Goal: Check status: Check status

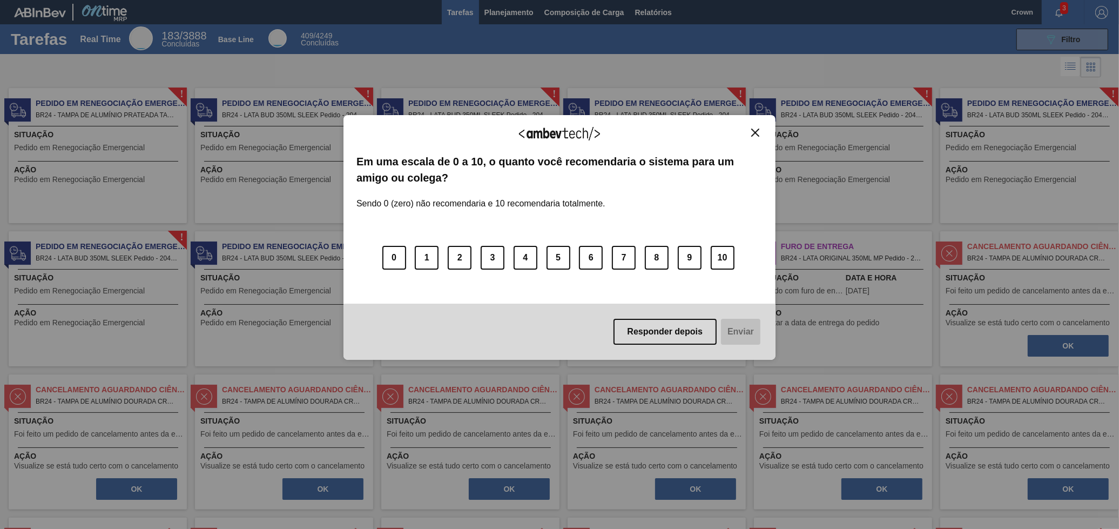
click at [753, 136] on img "Close" at bounding box center [755, 133] width 8 height 8
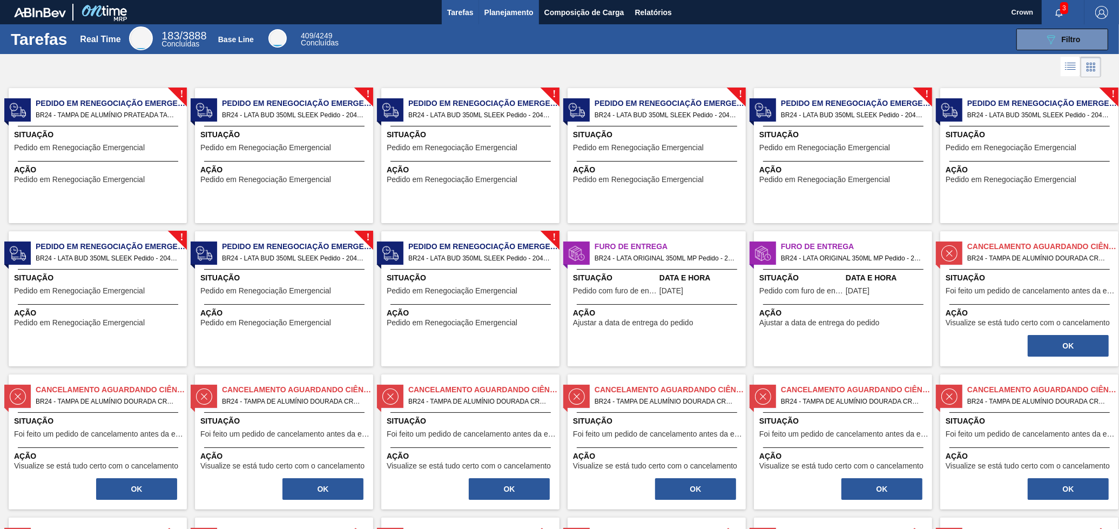
click at [495, 8] on span "Planejamento" at bounding box center [508, 12] width 49 height 13
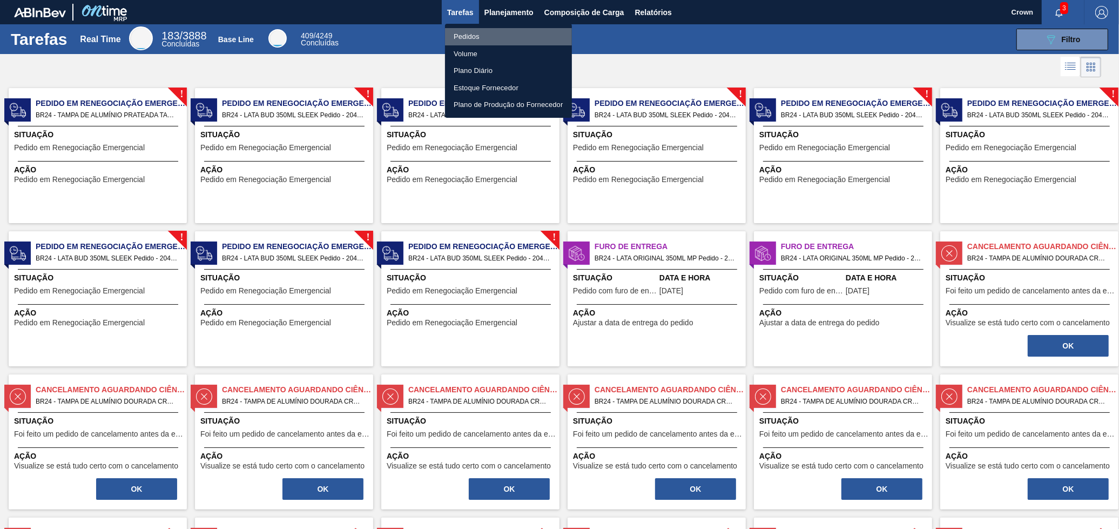
click at [467, 35] on li "Pedidos" at bounding box center [508, 36] width 127 height 17
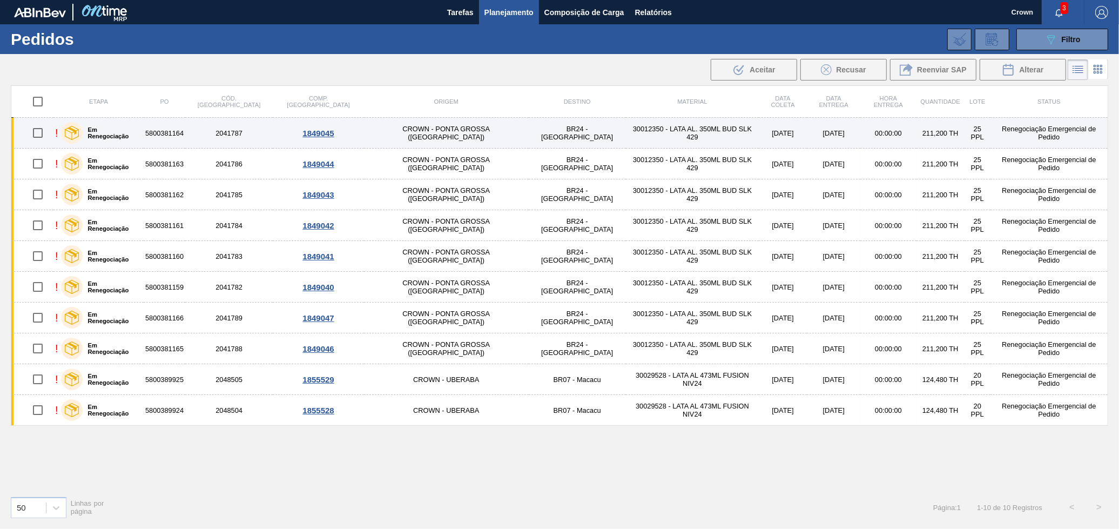
click at [427, 138] on td "CROWN - PONTA GROSSA (PR)" at bounding box center [446, 133] width 164 height 31
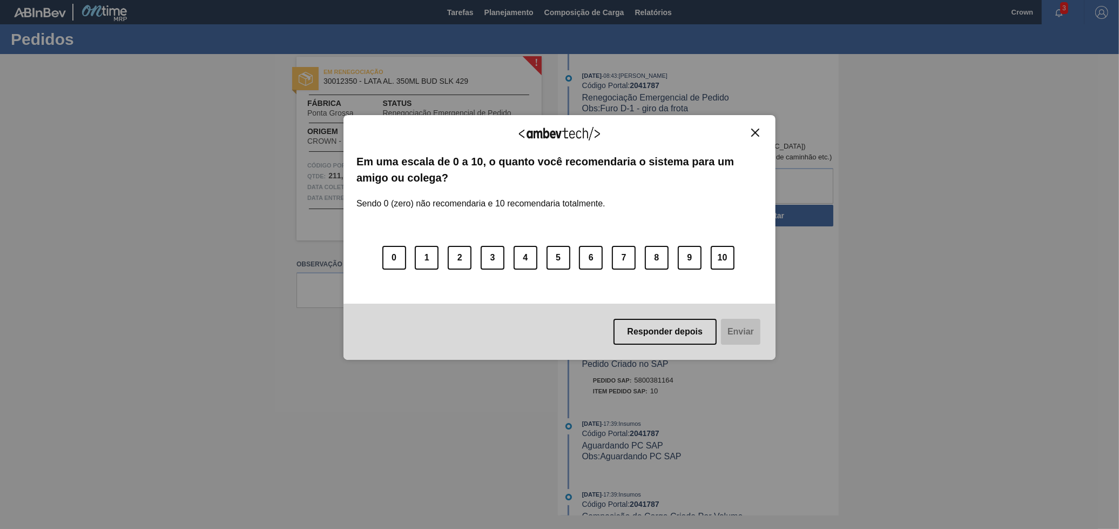
click at [758, 137] on button "Close" at bounding box center [755, 132] width 15 height 9
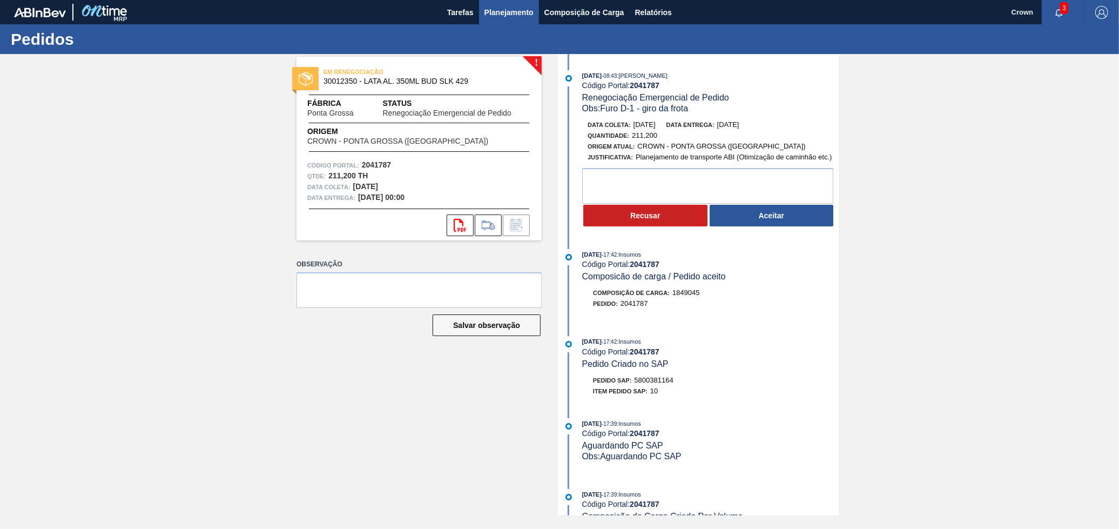
click at [495, 13] on span "Planejamento" at bounding box center [508, 12] width 49 height 13
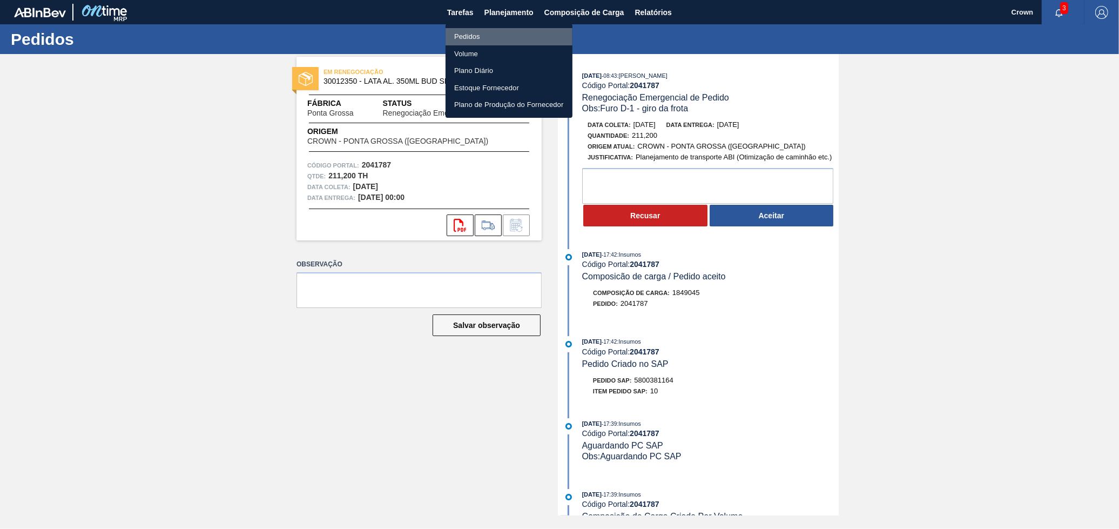
click at [474, 32] on li "Pedidos" at bounding box center [508, 36] width 127 height 17
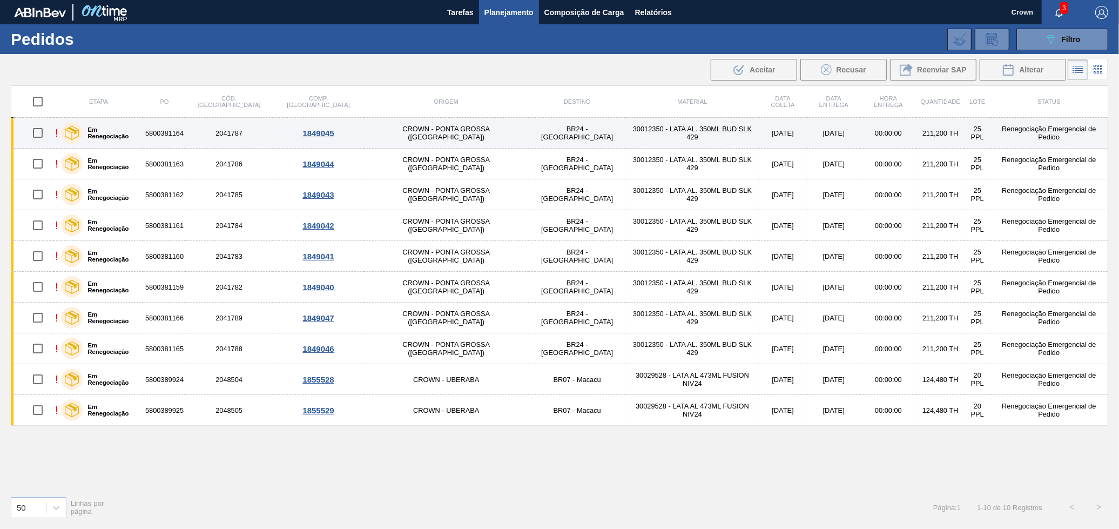
click at [626, 141] on td "30012350 - LATA AL. 350ML BUD SLK 429" at bounding box center [692, 133] width 133 height 31
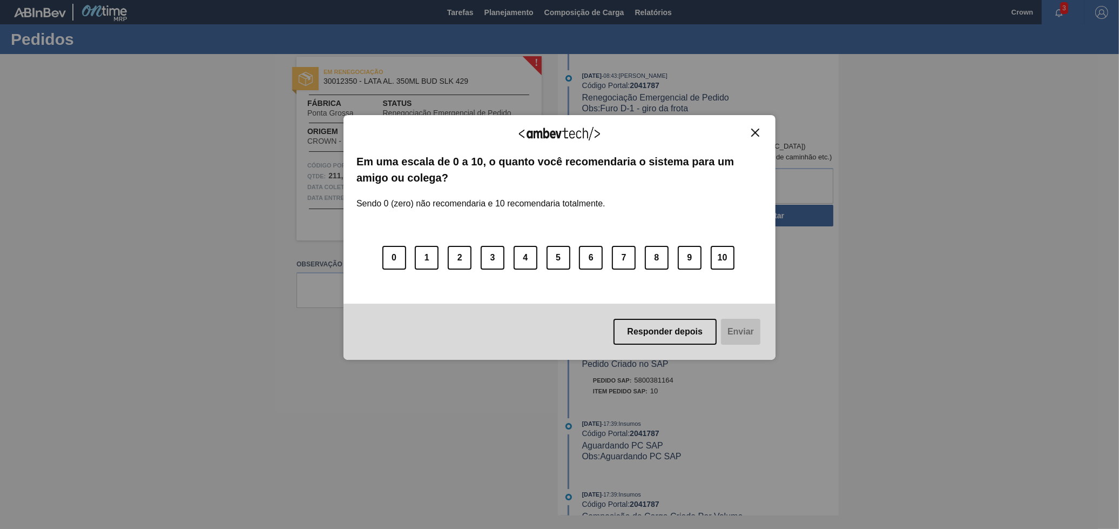
click at [762, 125] on div "Agradecemos seu feedback! Em uma escala de 0 a 10, o quanto você recomendaria o…" at bounding box center [559, 237] width 432 height 245
click at [758, 129] on img "Close" at bounding box center [755, 133] width 8 height 8
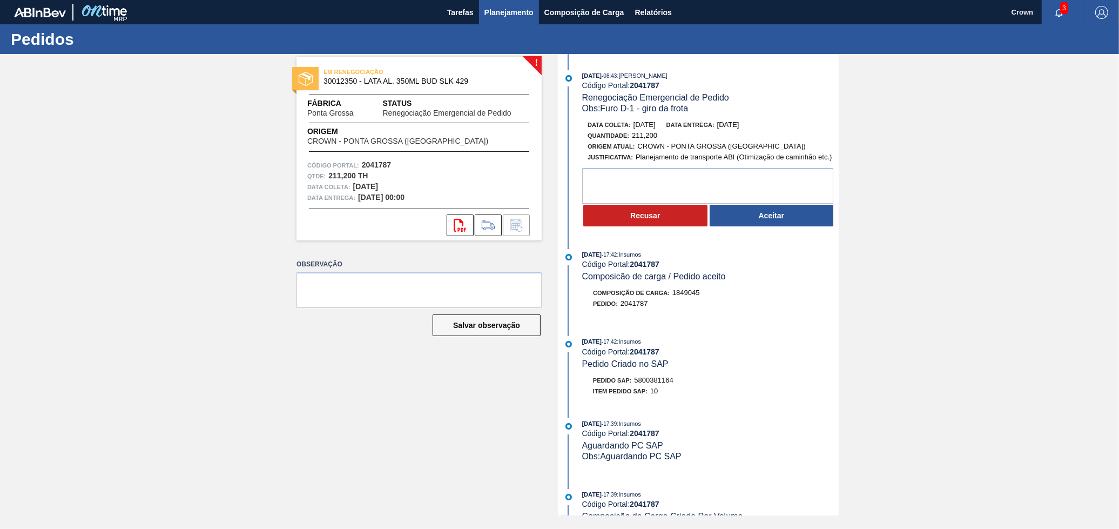
click at [513, 15] on span "Planejamento" at bounding box center [508, 12] width 49 height 13
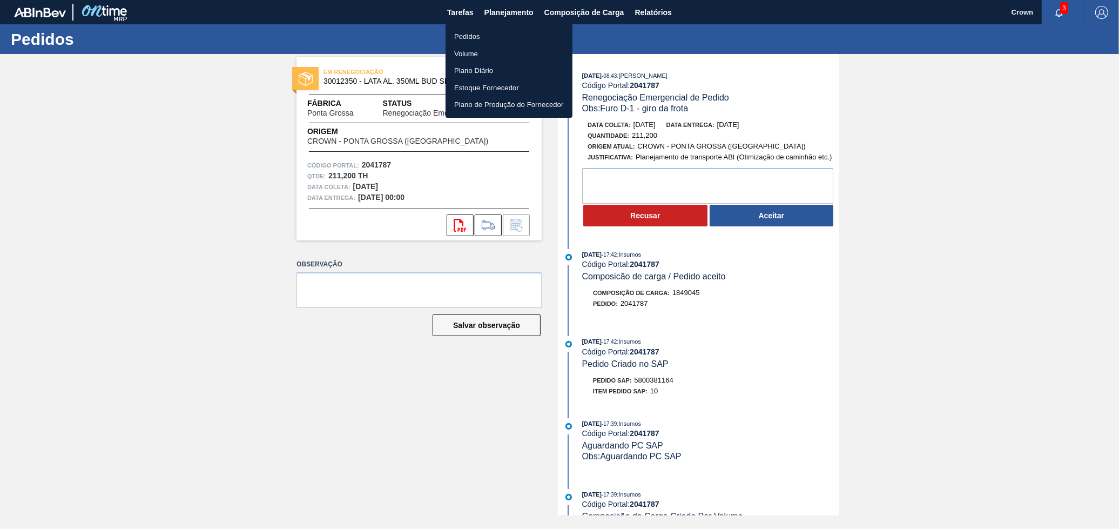
click at [506, 35] on li "Pedidos" at bounding box center [508, 36] width 127 height 17
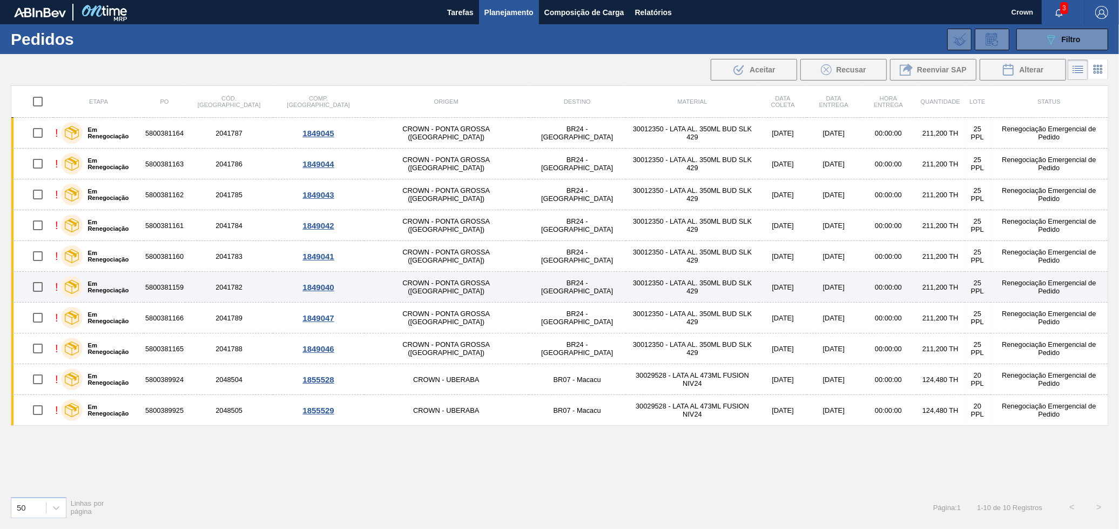
click at [684, 285] on td "30012350 - LATA AL. 350ML BUD SLK 429" at bounding box center [692, 287] width 133 height 31
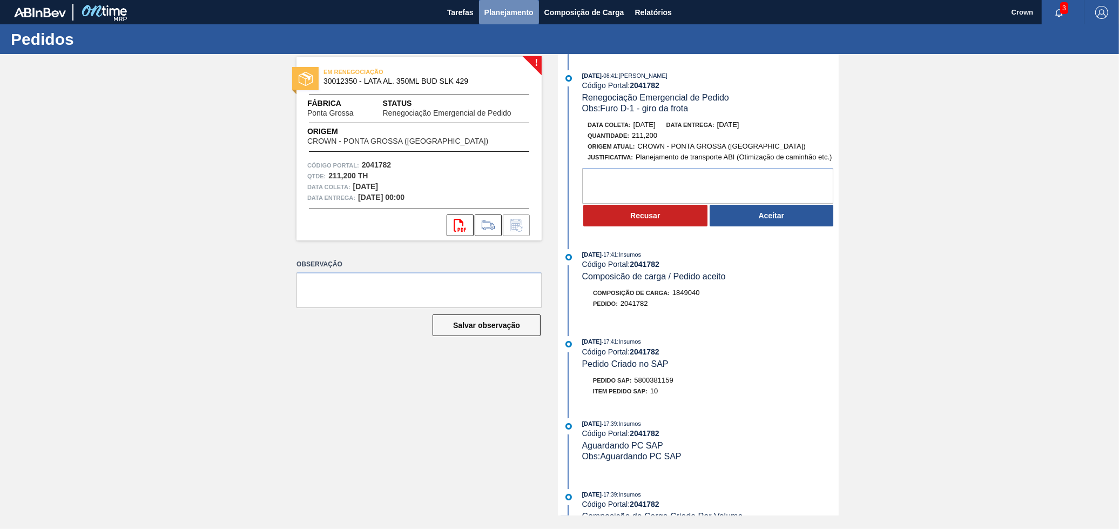
click at [516, 19] on button "Planejamento" at bounding box center [509, 12] width 60 height 24
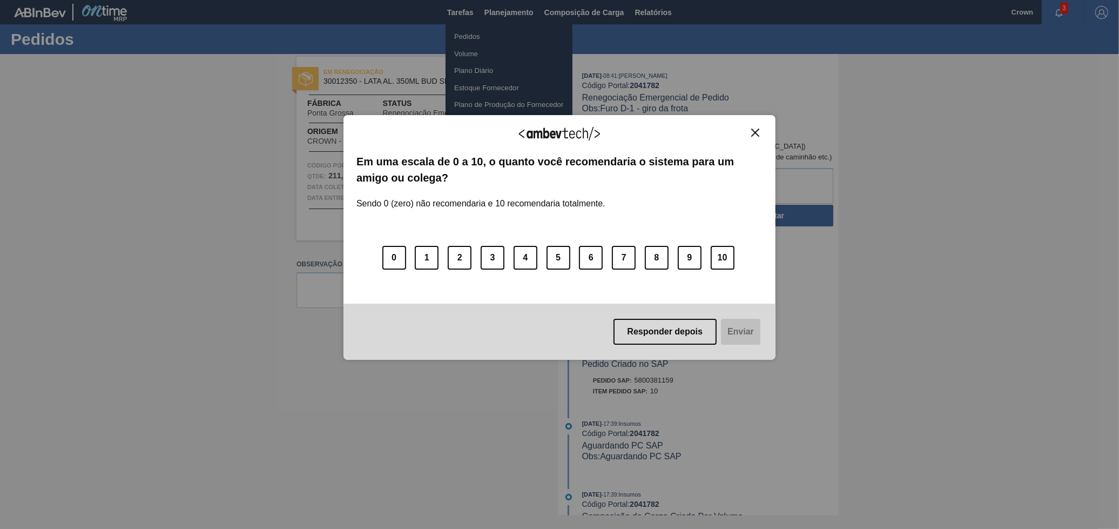
click at [474, 32] on div "Agradecemos seu feedback! Em uma escala de 0 a 10, o quanto você recomendaria o…" at bounding box center [559, 237] width 432 height 498
click at [762, 136] on button "Close" at bounding box center [755, 132] width 15 height 9
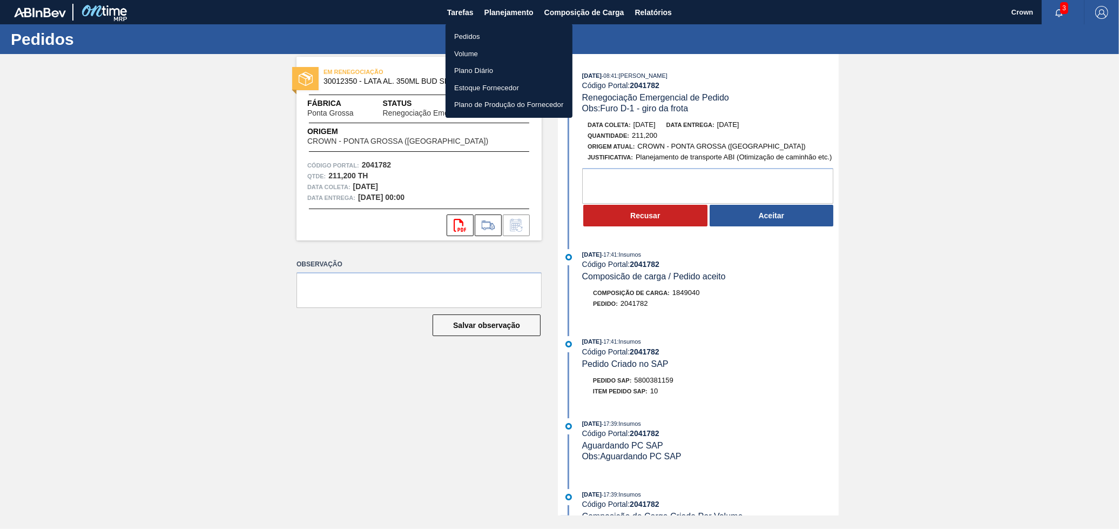
click at [494, 36] on li "Pedidos" at bounding box center [508, 36] width 127 height 17
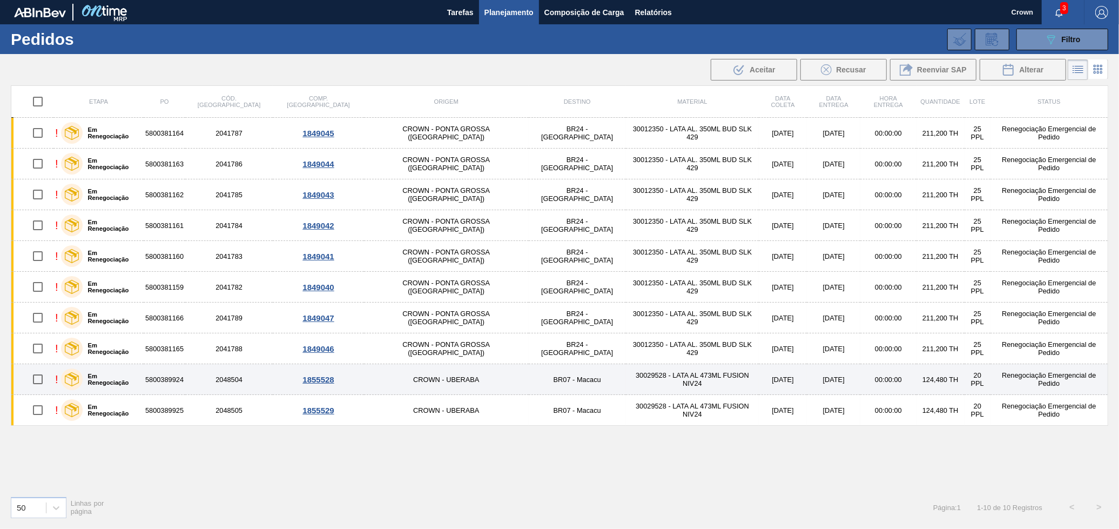
click at [626, 380] on td "30029528 - LATA AL 473ML FUSION NIV24" at bounding box center [692, 379] width 133 height 31
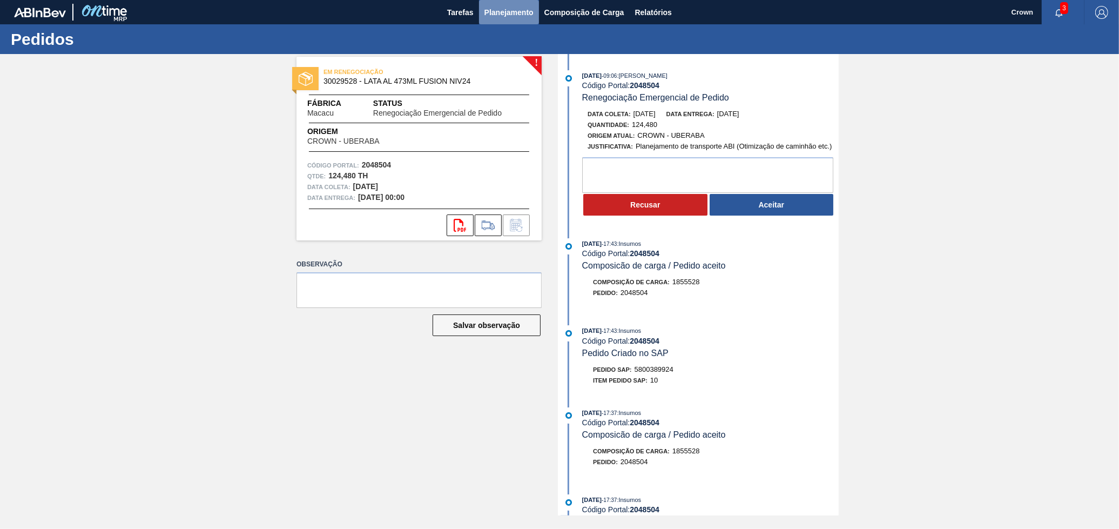
click at [535, 13] on button "Planejamento" at bounding box center [509, 12] width 60 height 24
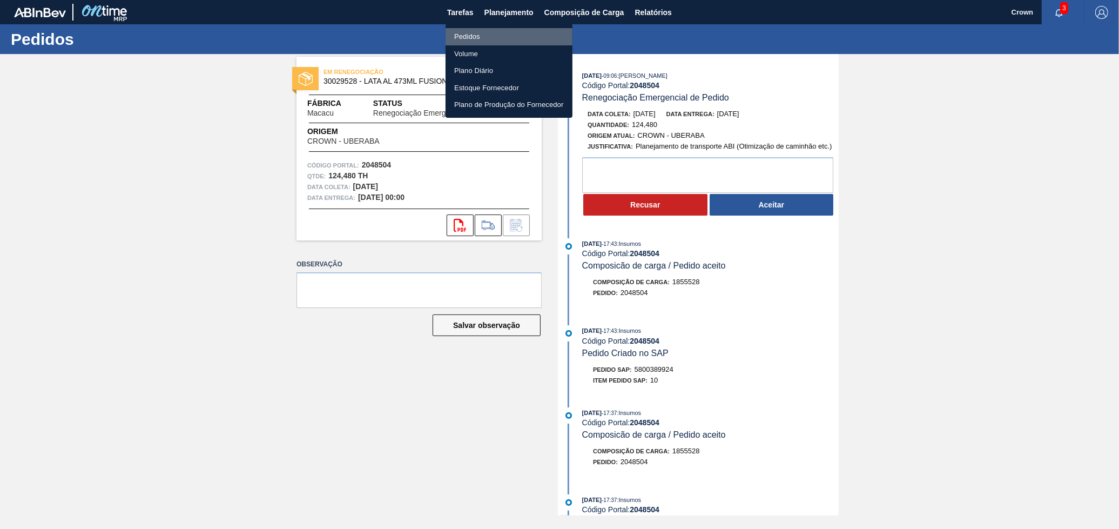
click at [511, 36] on li "Pedidos" at bounding box center [508, 36] width 127 height 17
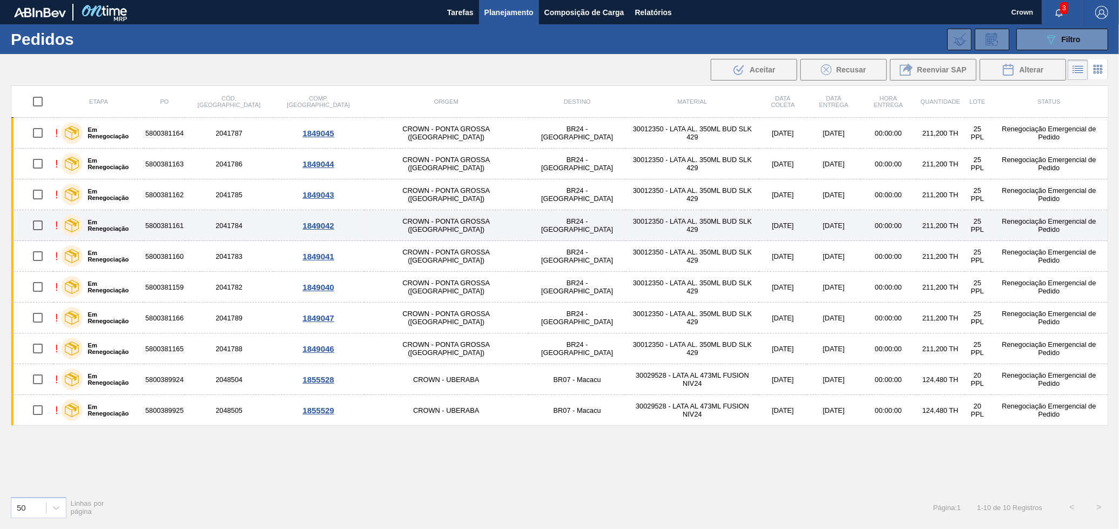
click at [397, 218] on td "CROWN - PONTA GROSSA (PR)" at bounding box center [446, 225] width 164 height 31
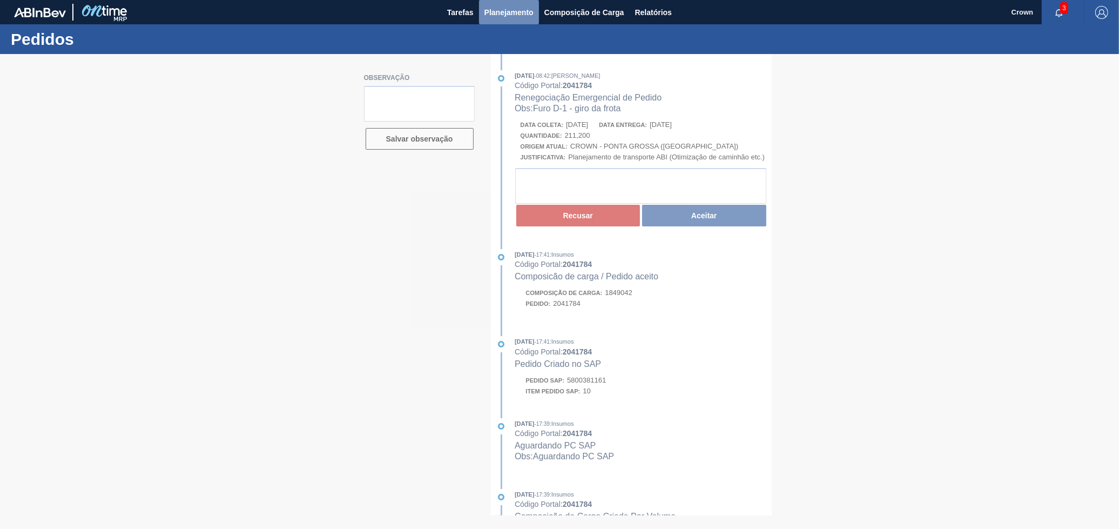
click at [507, 16] on span "Planejamento" at bounding box center [508, 12] width 49 height 13
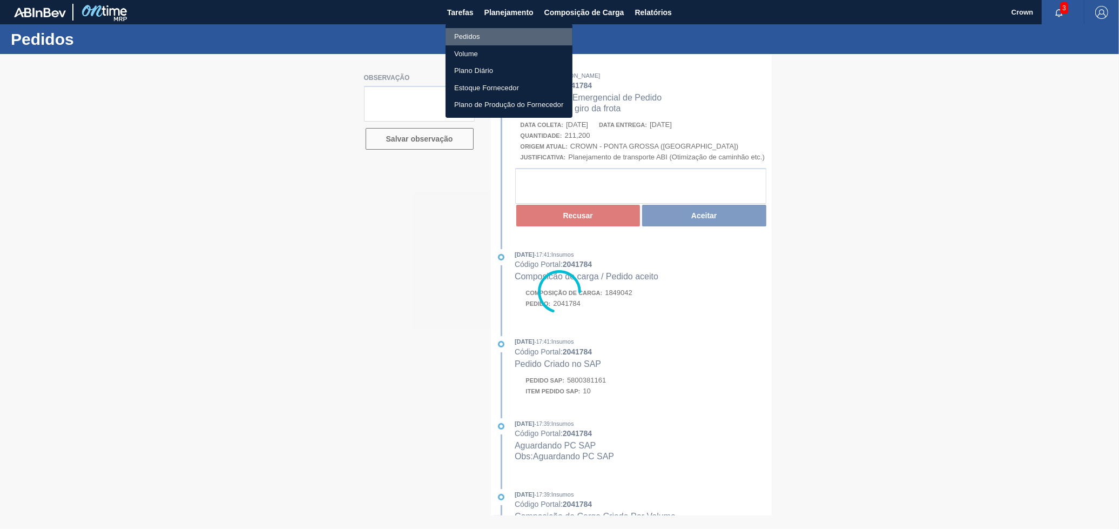
click at [483, 31] on li "Pedidos" at bounding box center [508, 36] width 127 height 17
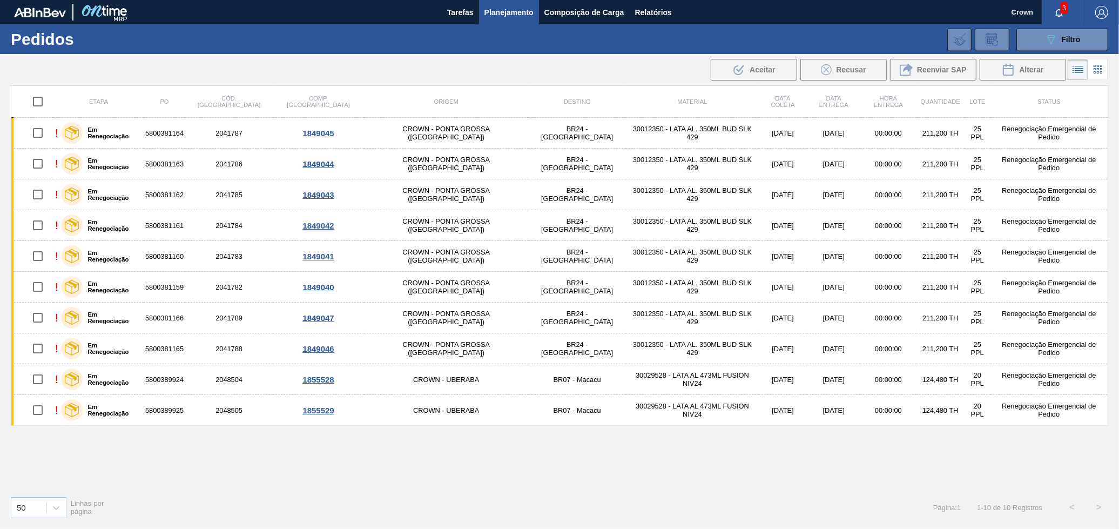
click at [42, 99] on input "checkbox" at bounding box center [37, 101] width 23 height 23
checkbox input "true"
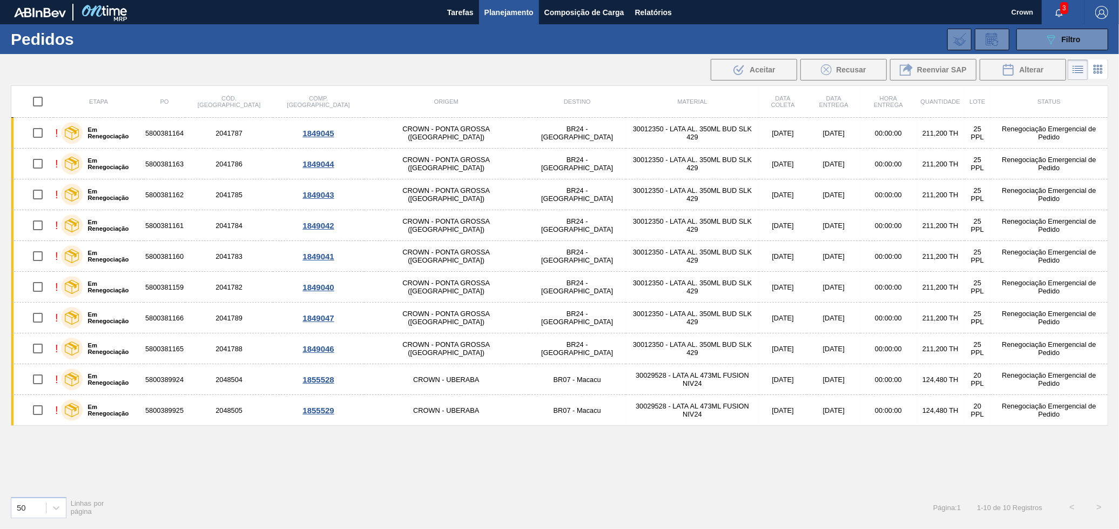
checkbox input "true"
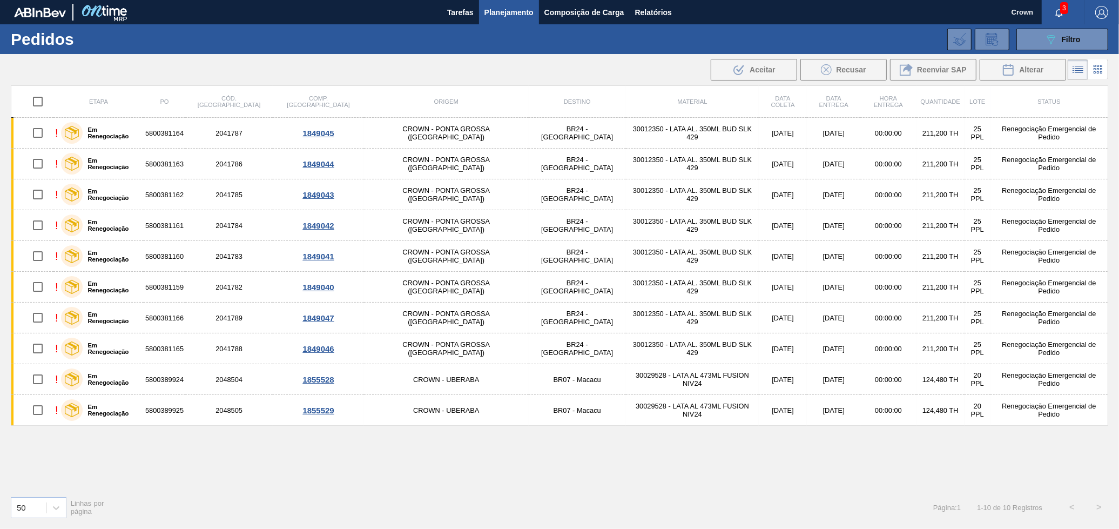
checkbox input "true"
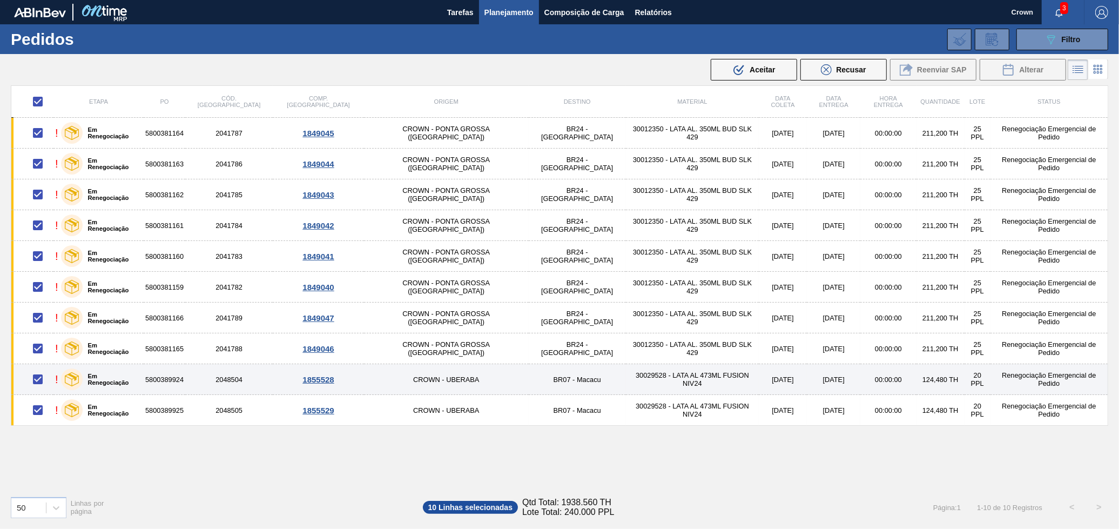
click at [41, 377] on input "checkbox" at bounding box center [37, 379] width 23 height 23
checkbox input "false"
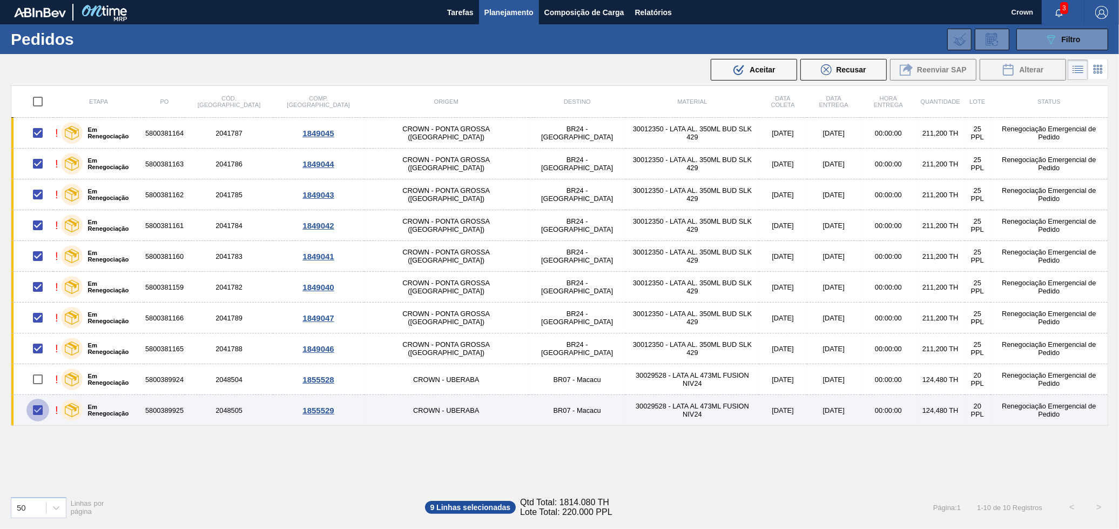
click at [40, 408] on input "checkbox" at bounding box center [37, 409] width 23 height 23
checkbox input "false"
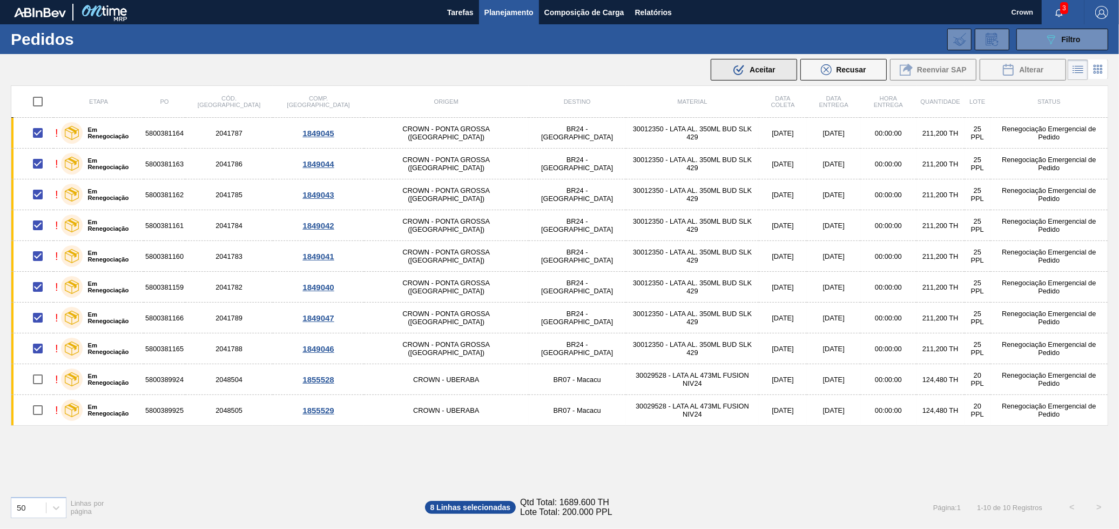
click at [735, 75] on icon ".b{fill:var(--color-action-default)}" at bounding box center [738, 69] width 13 height 13
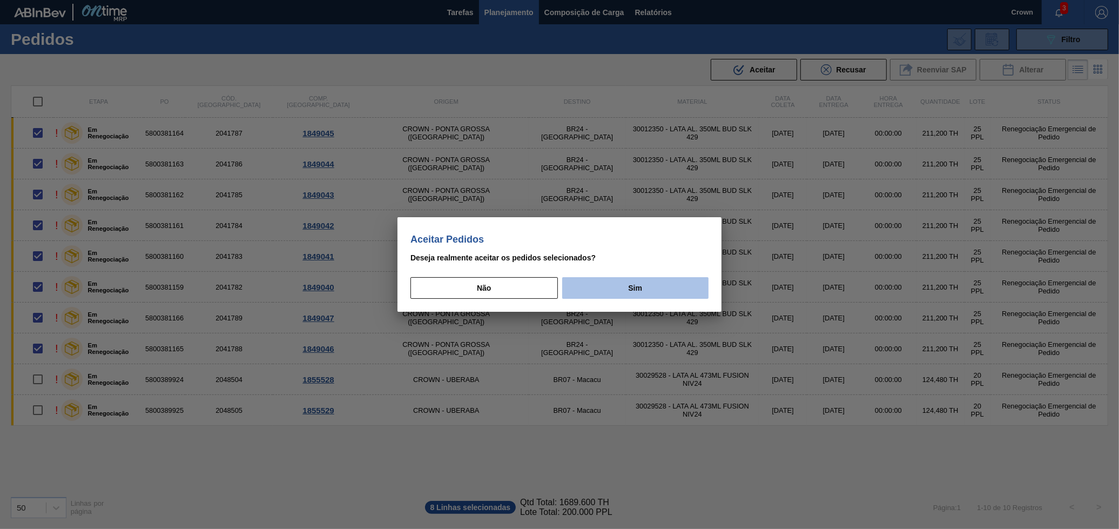
click at [654, 283] on button "Sim" at bounding box center [635, 288] width 146 height 22
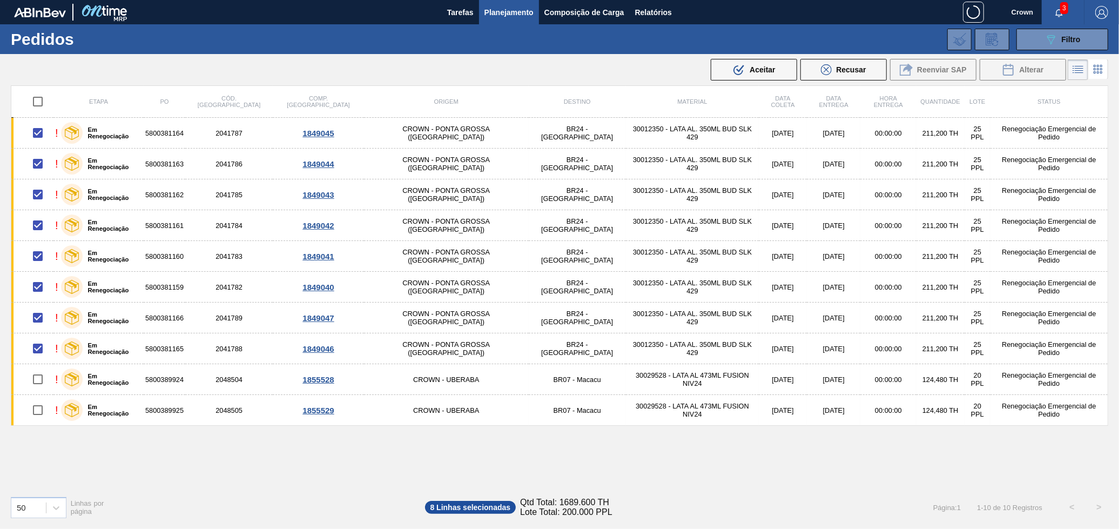
checkbox input "false"
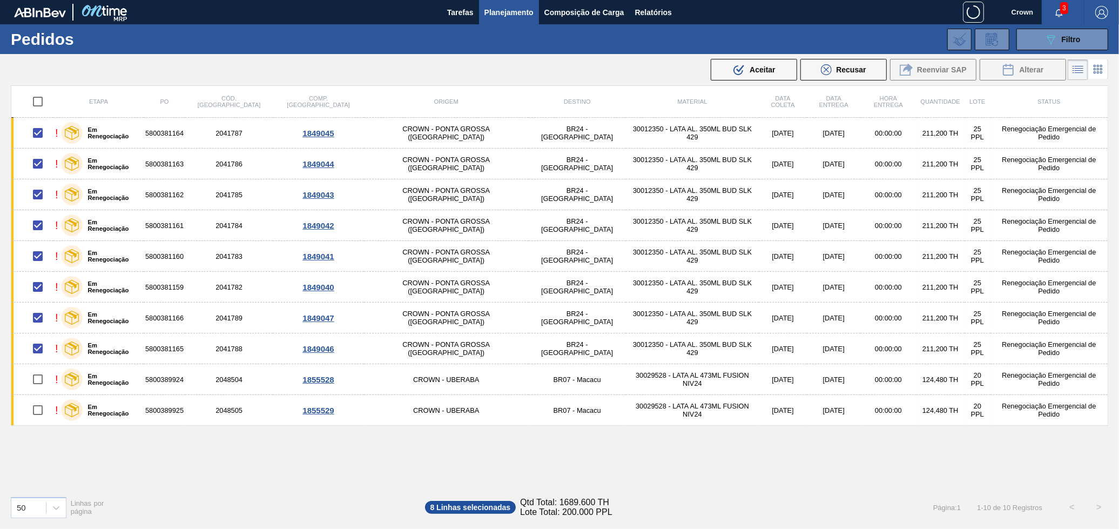
checkbox input "false"
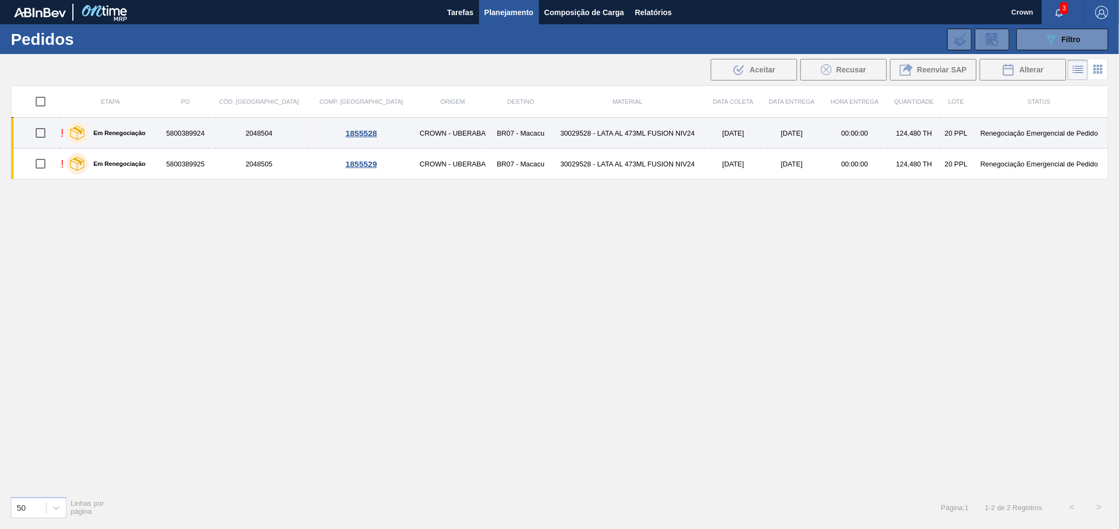
click at [418, 141] on td "CROWN - UBERABA" at bounding box center [453, 133] width 78 height 31
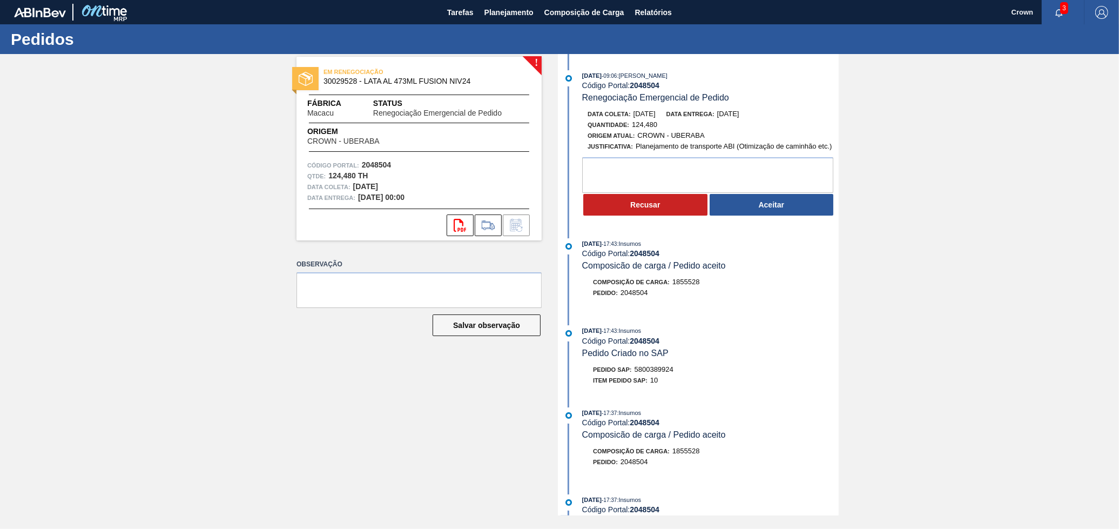
click at [652, 373] on span "5800389924" at bounding box center [653, 369] width 39 height 8
copy span "5800389924"
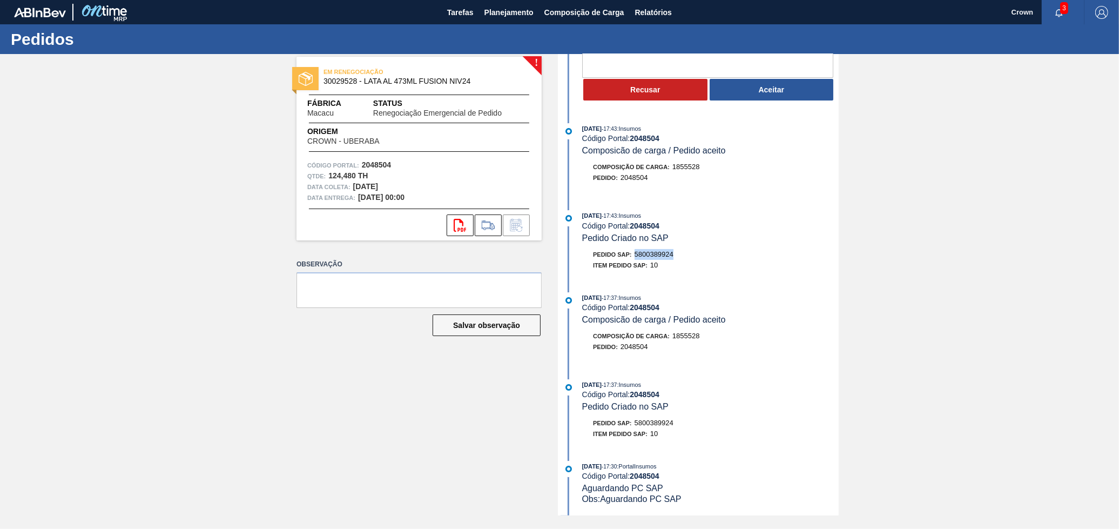
scroll to position [120, 0]
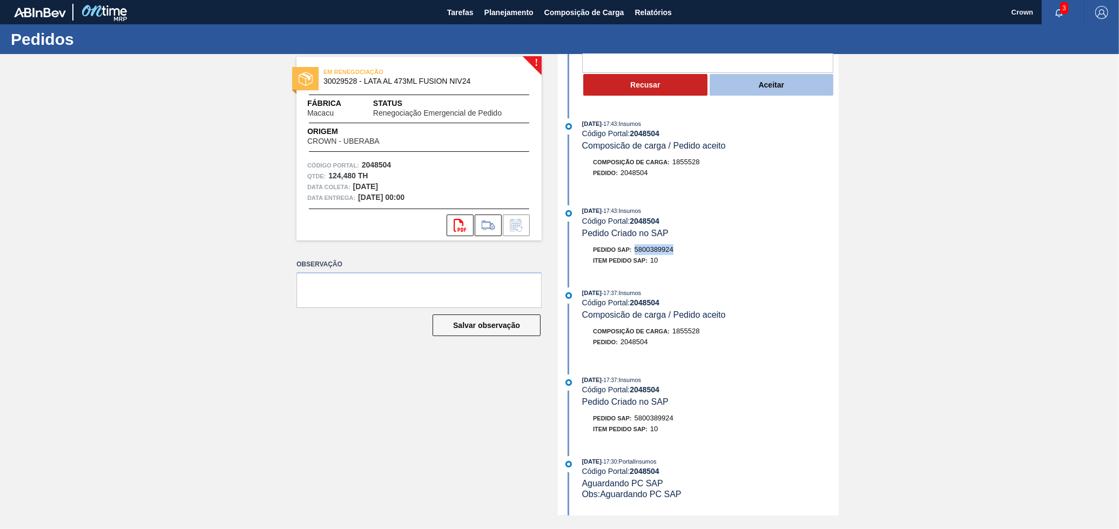
click at [753, 91] on button "Aceitar" at bounding box center [772, 85] width 124 height 22
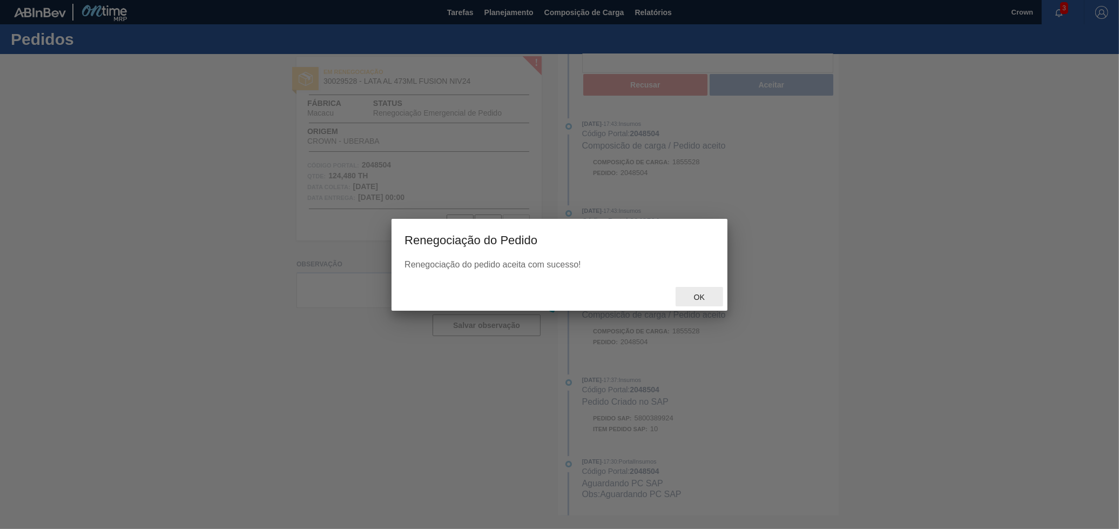
click at [699, 297] on span "Ok" at bounding box center [699, 297] width 28 height 9
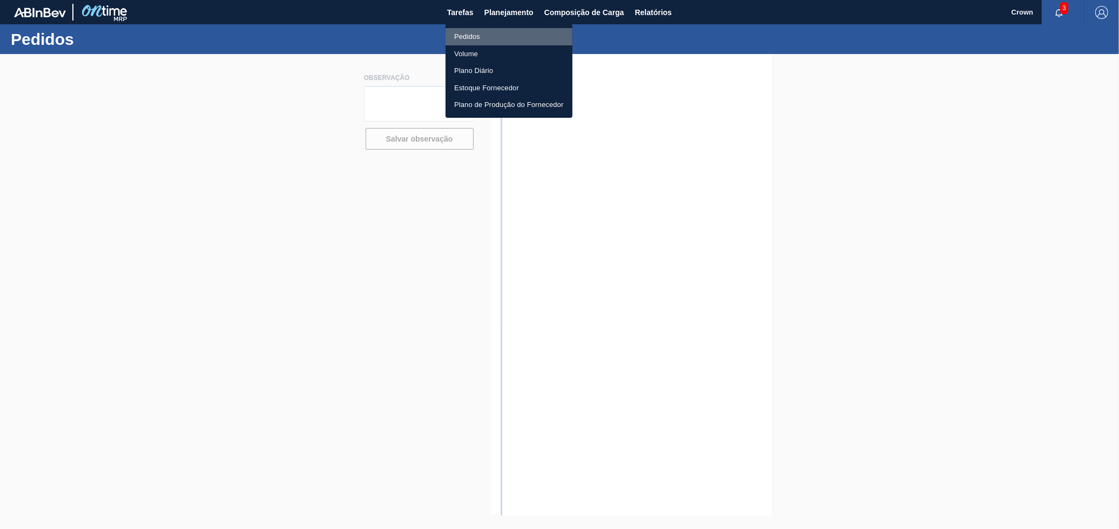
click at [476, 36] on li "Pedidos" at bounding box center [508, 36] width 127 height 17
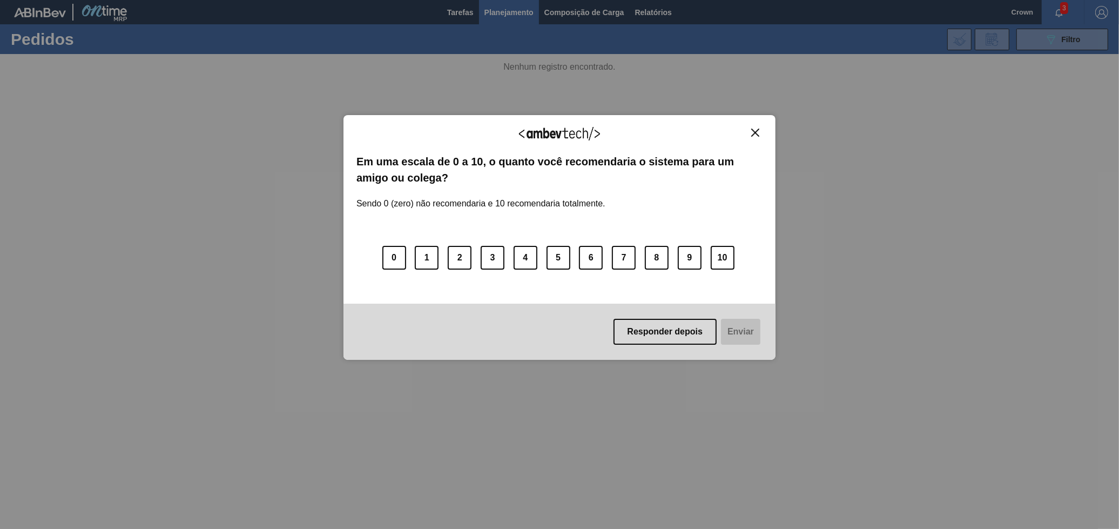
click at [755, 127] on div "Agradecemos seu feedback! Em uma escala de 0 a 10, o quanto você recomendaria o…" at bounding box center [559, 237] width 432 height 245
click at [748, 128] on button "Close" at bounding box center [755, 132] width 15 height 9
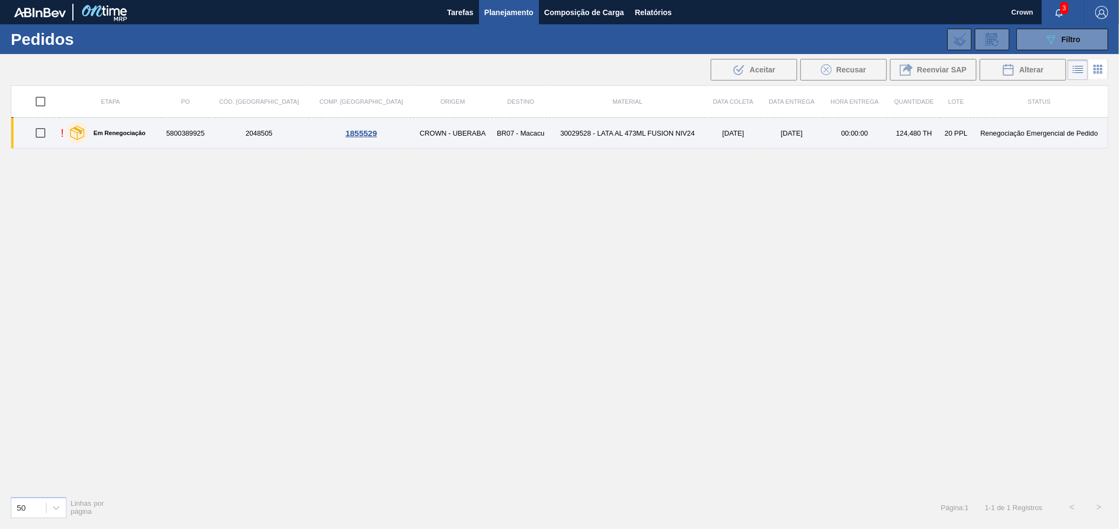
click at [242, 134] on td "2048505" at bounding box center [259, 133] width 100 height 31
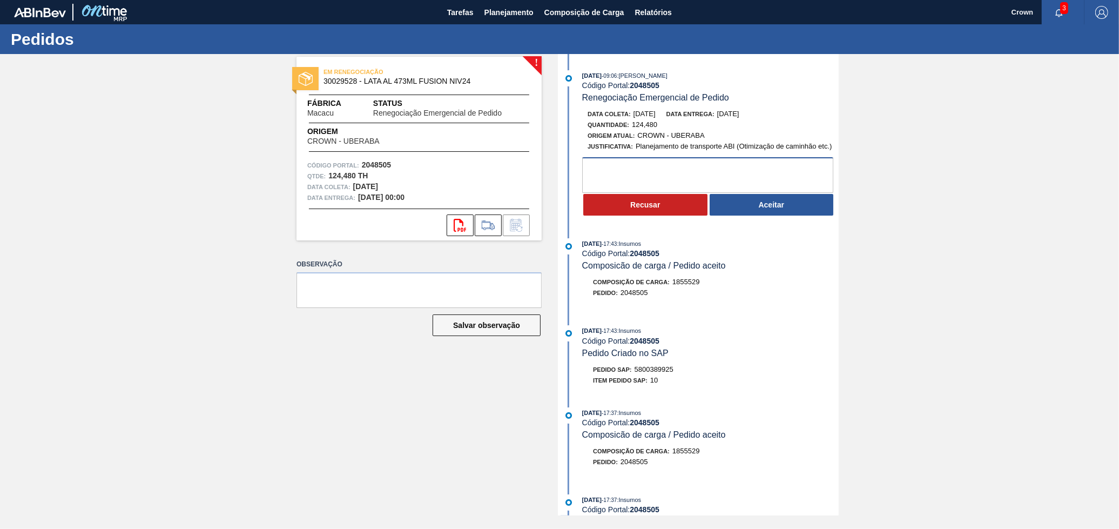
click at [600, 178] on textarea at bounding box center [707, 175] width 251 height 36
type textarea "Ja carregado"
click at [736, 205] on button "Aceitar" at bounding box center [772, 205] width 124 height 22
